Goal: Transaction & Acquisition: Purchase product/service

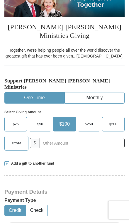
scroll to position [76, 0]
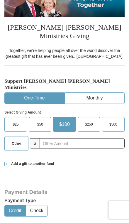
click at [13, 139] on span "Other" at bounding box center [16, 143] width 9 height 9
click at [0, 0] on input "Other" at bounding box center [0, 0] width 0 height 0
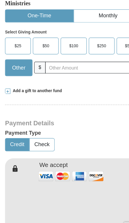
scroll to position [154, 0]
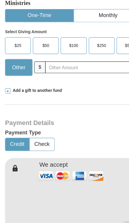
click at [8, 84] on span at bounding box center [6, 86] width 5 height 5
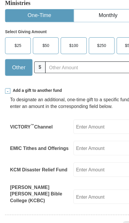
click at [98, 130] on input "EMIC Tithes and Offerings" at bounding box center [92, 136] width 56 height 13
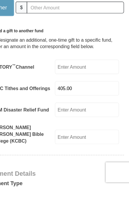
type input "405.00"
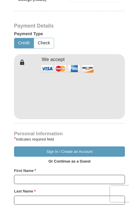
scroll to position [392, 0]
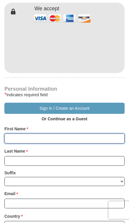
click at [52, 133] on input "First Name *" at bounding box center [64, 138] width 120 height 10
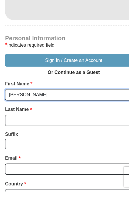
type input "[PERSON_NAME]"
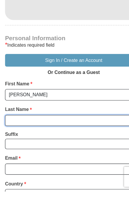
click at [35, 156] on input "Last Name *" at bounding box center [64, 161] width 120 height 10
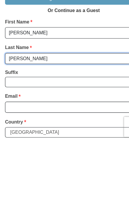
type input "[PERSON_NAME]"
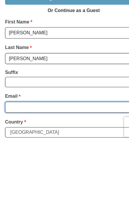
click at [39, 188] on input "Email *" at bounding box center [64, 193] width 120 height 10
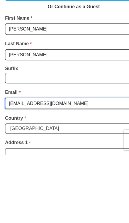
type input "[EMAIL_ADDRESS][DOMAIN_NAME]"
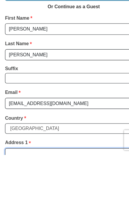
click at [46, 217] on input "Address 1 *" at bounding box center [64, 222] width 120 height 10
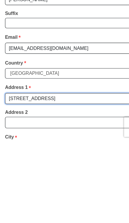
click at [13, 180] on input "[STREET_ADDRESS]" at bounding box center [64, 185] width 120 height 10
click at [55, 180] on input "[STREET_ADDRESS]" at bounding box center [64, 185] width 120 height 10
type input "[STREET_ADDRESS]"
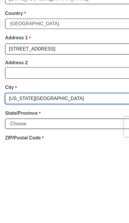
type input "[US_STATE][GEOGRAPHIC_DATA]"
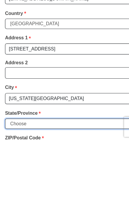
click at [47, 203] on select "Choose [US_STATE] [US_STATE] [US_STATE] [US_STATE] [US_STATE] Armed Forces Amer…" at bounding box center [64, 207] width 120 height 9
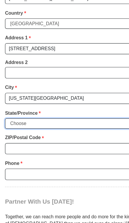
select select "WI"
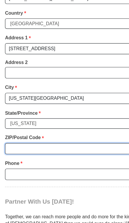
click at [43, 132] on input "ZIP/Postal Code *" at bounding box center [64, 137] width 120 height 10
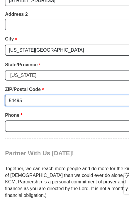
type input "54495"
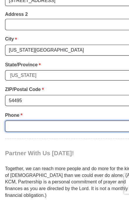
click at [40, 154] on input "Phone * *" at bounding box center [64, 159] width 120 height 10
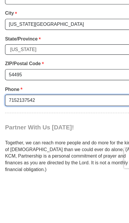
type input "7152137542"
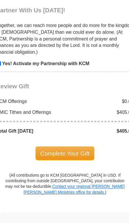
scroll to position [764, 0]
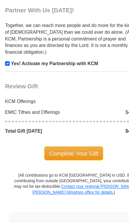
click at [64, 128] on span "Complete Your Gift" at bounding box center [65, 134] width 52 height 12
